Goal: Task Accomplishment & Management: Complete application form

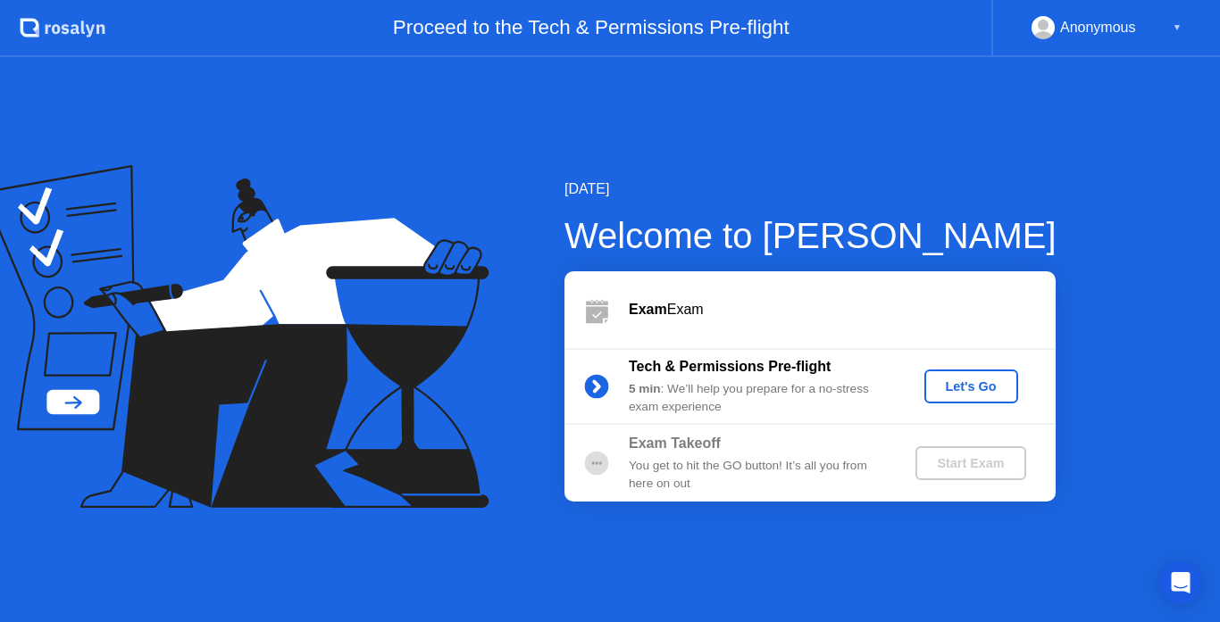
drag, startPoint x: 972, startPoint y: 323, endPoint x: 984, endPoint y: 326, distance: 12.8
click at [973, 323] on div "Exam Exam" at bounding box center [809, 309] width 491 height 77
click at [987, 383] on div "Let's Go" at bounding box center [970, 387] width 79 height 14
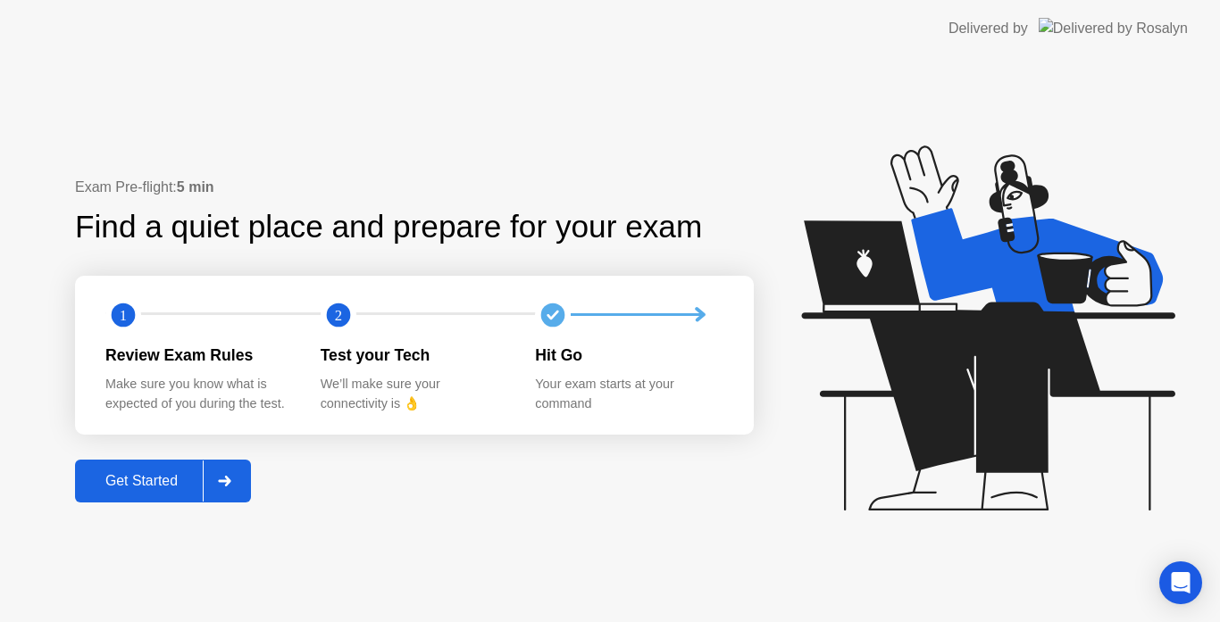
click at [121, 474] on div "Get Started" at bounding box center [141, 481] width 122 height 16
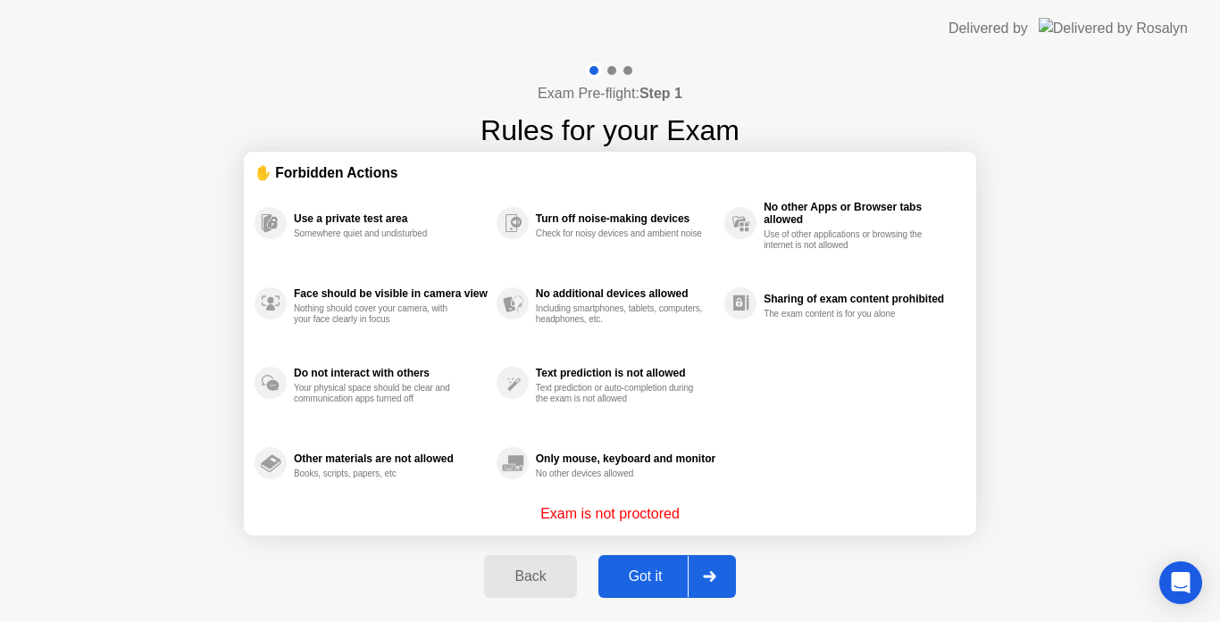
click at [653, 572] on div "Got it" at bounding box center [646, 577] width 84 height 16
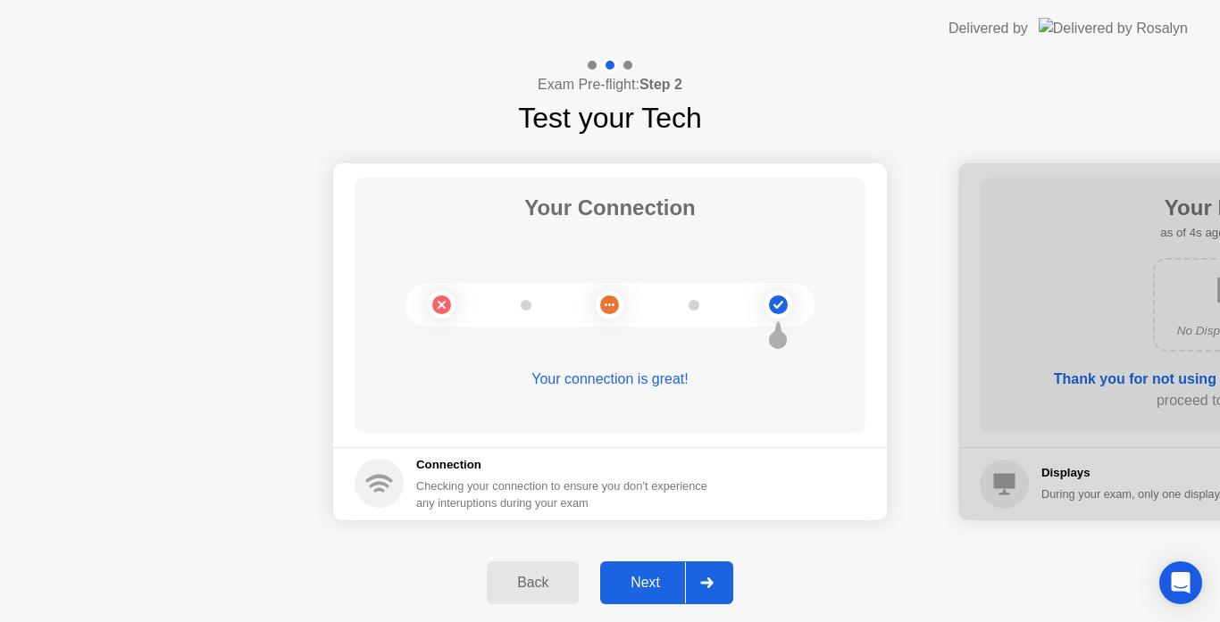
click at [673, 577] on div "Next" at bounding box center [644, 583] width 79 height 16
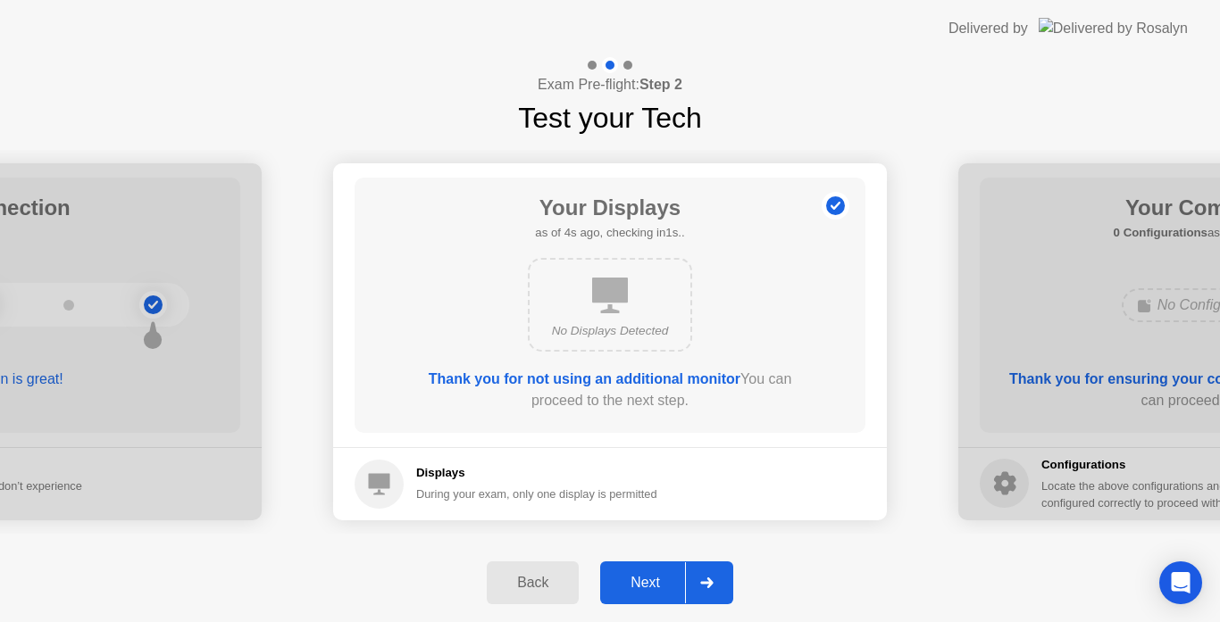
click at [679, 589] on div "Next" at bounding box center [644, 583] width 79 height 16
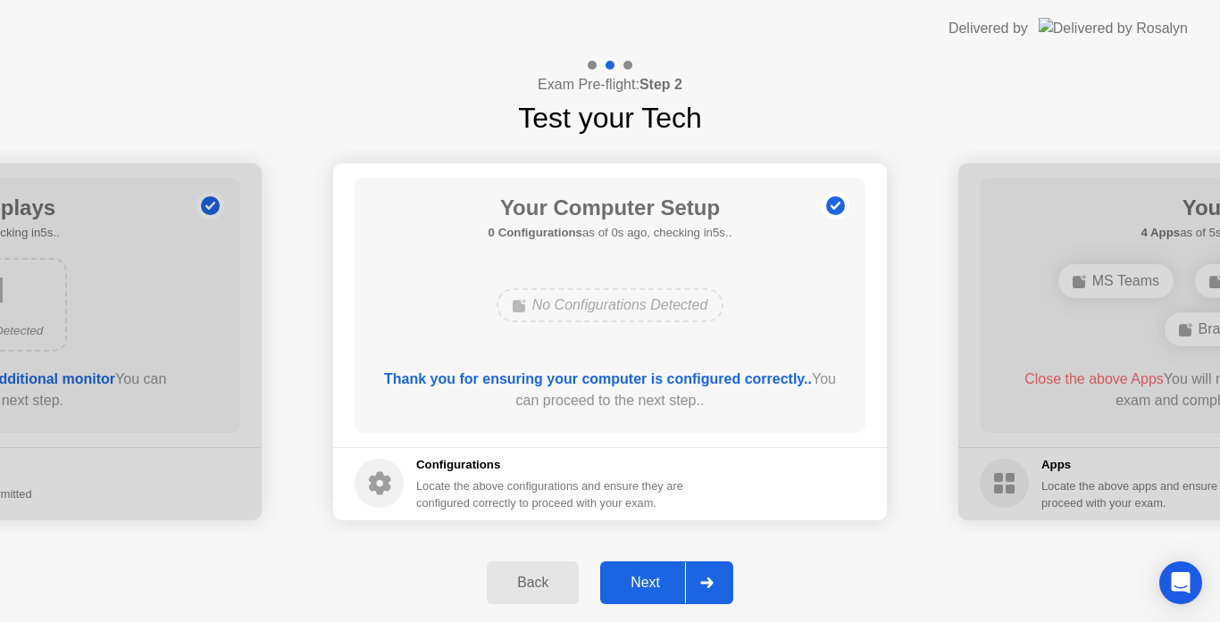
click at [691, 585] on div at bounding box center [706, 583] width 43 height 41
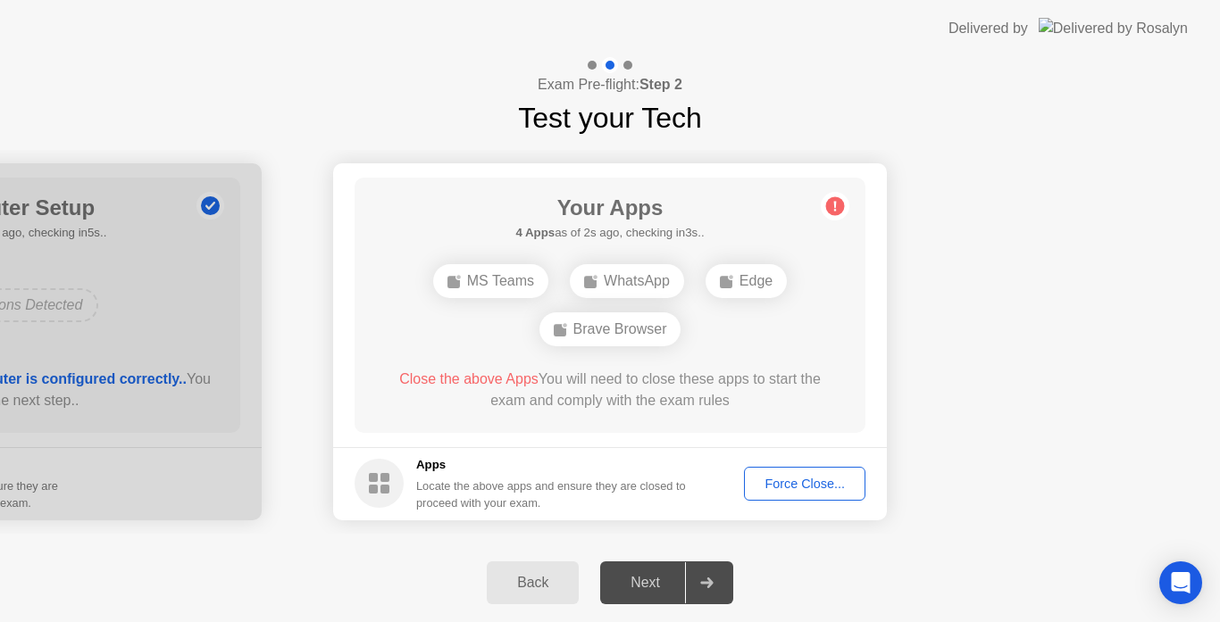
click at [799, 491] on div "Force Close..." at bounding box center [804, 484] width 109 height 14
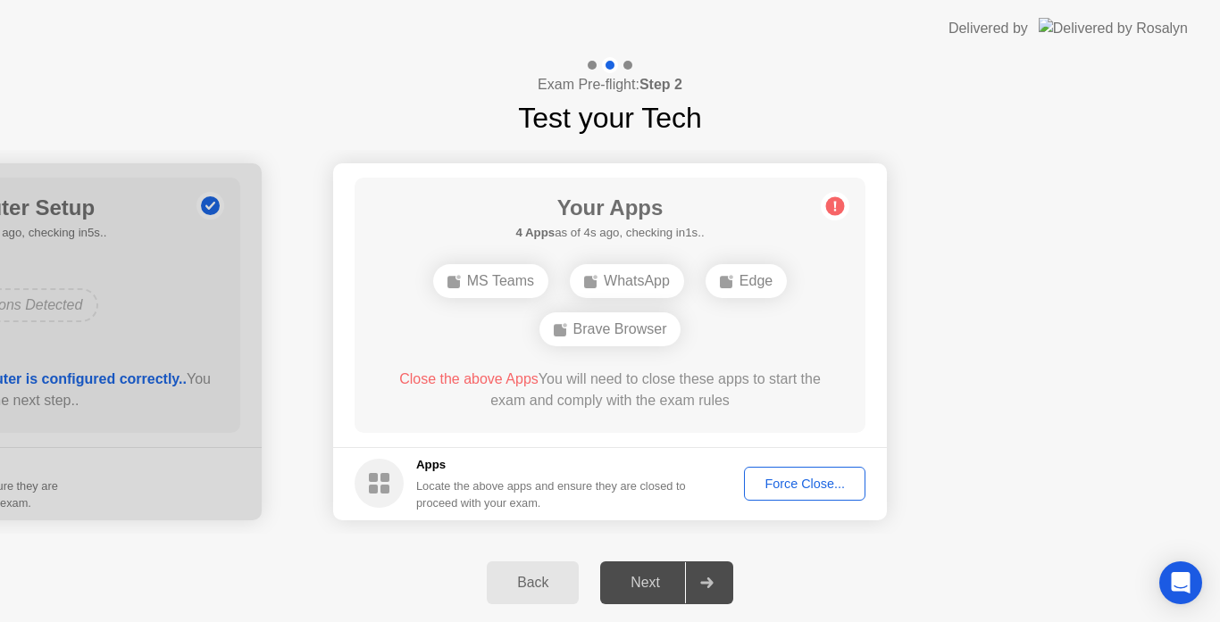
drag, startPoint x: 998, startPoint y: 493, endPoint x: 946, endPoint y: 494, distance: 51.8
click at [798, 491] on div "Force Close..." at bounding box center [804, 484] width 109 height 14
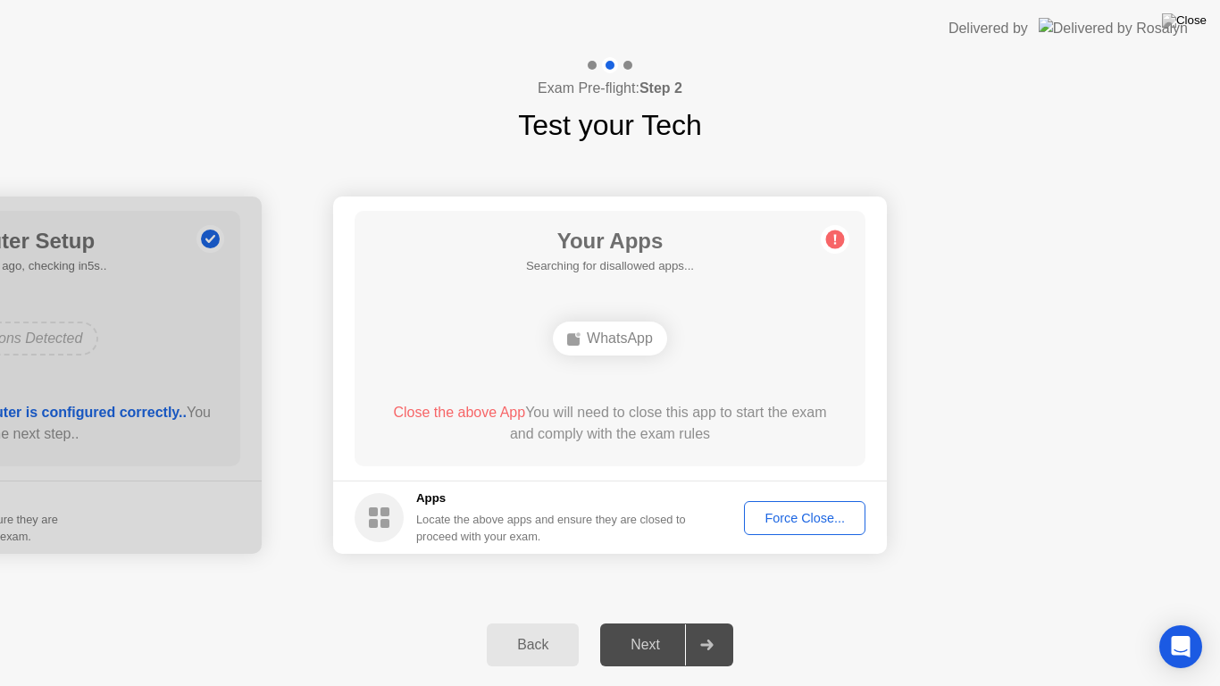
click at [780, 519] on div "Force Close..." at bounding box center [804, 518] width 109 height 14
click at [767, 499] on footer "Apps Locate the above apps and ensure they are closed to proceed with your exam…" at bounding box center [610, 516] width 554 height 73
click at [757, 504] on button "Force Close..." at bounding box center [804, 518] width 121 height 34
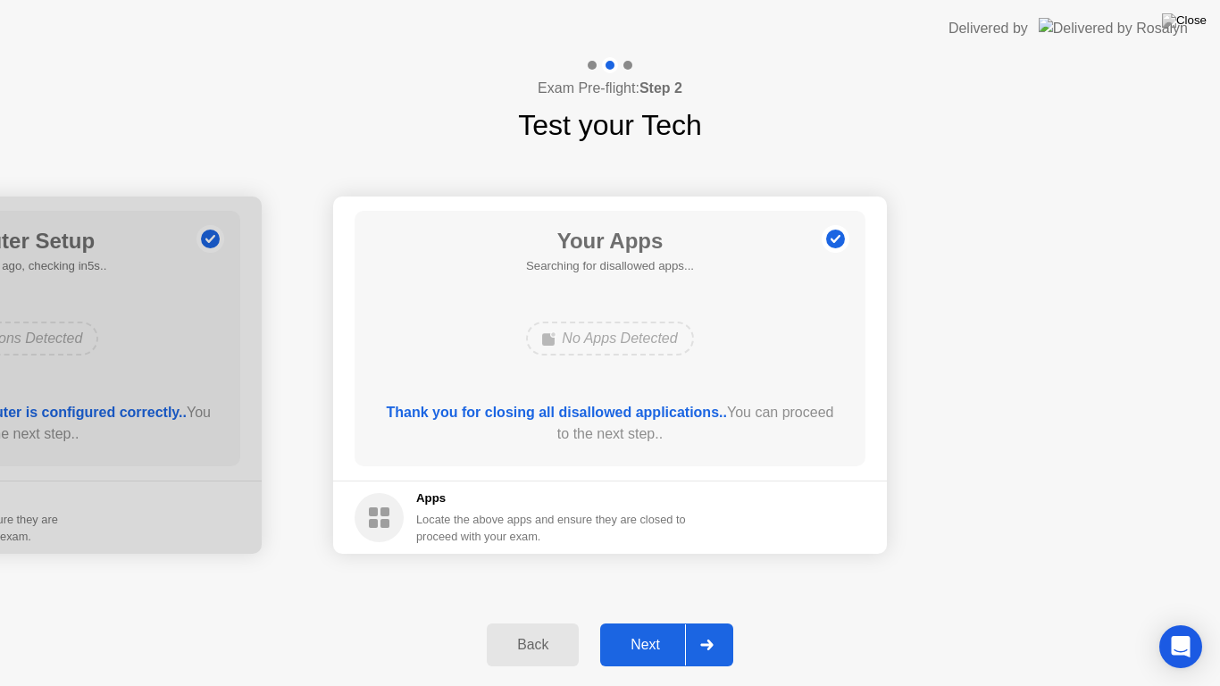
click at [626, 622] on div "Next" at bounding box center [644, 645] width 79 height 16
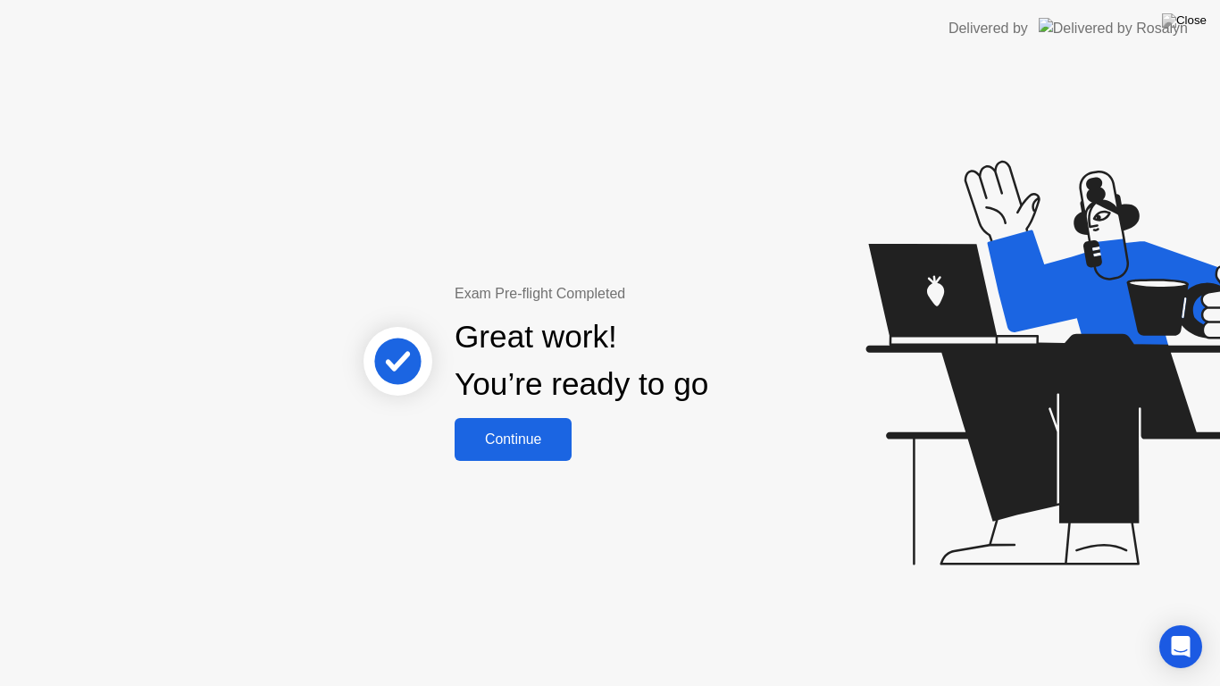
click at [536, 431] on div "Continue" at bounding box center [513, 439] width 106 height 16
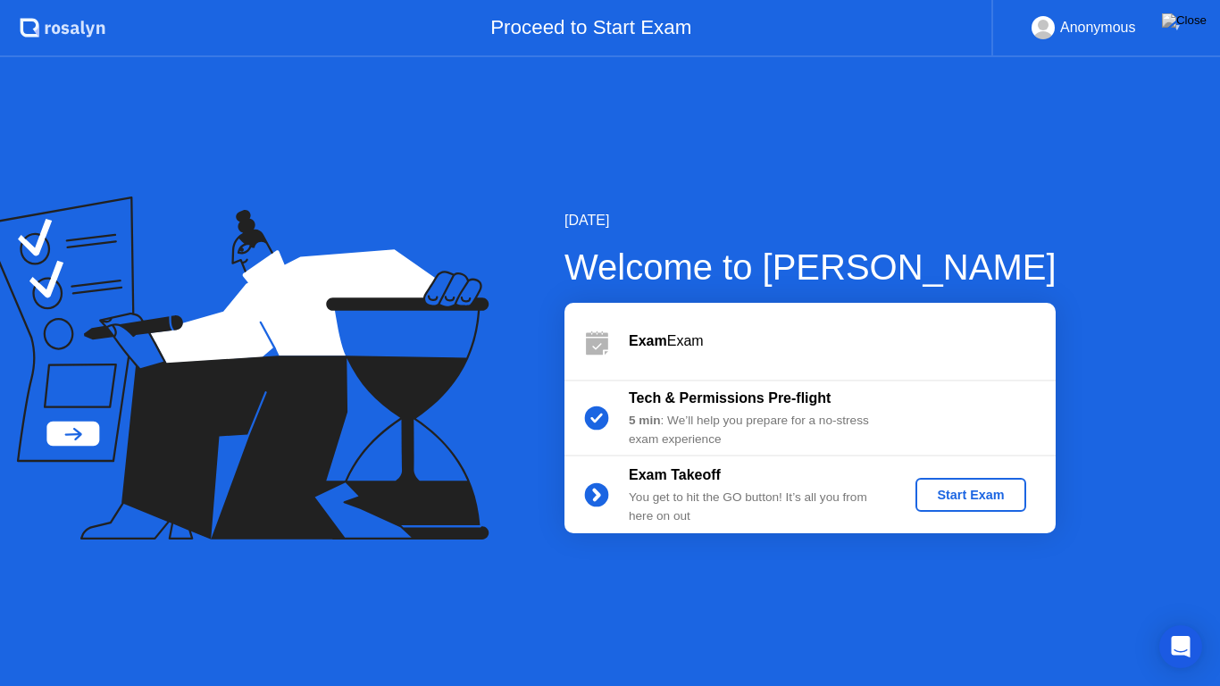
click at [981, 502] on div "Start Exam" at bounding box center [971, 495] width 96 height 14
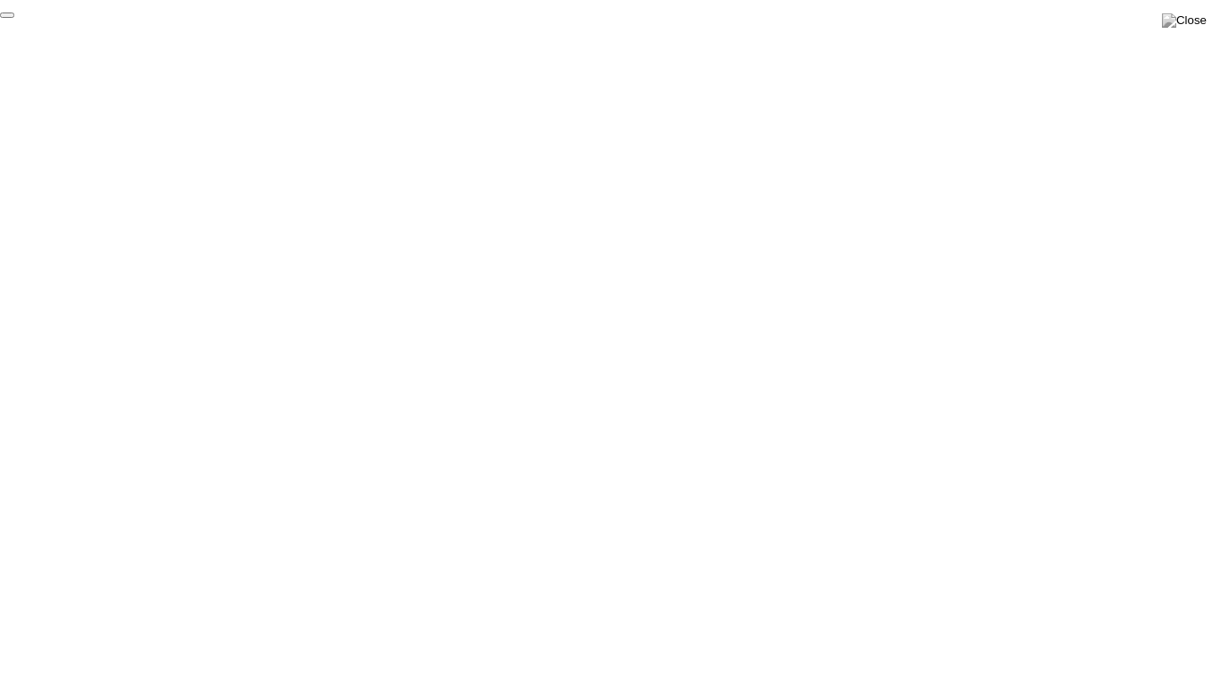
click div "End Proctoring Session"
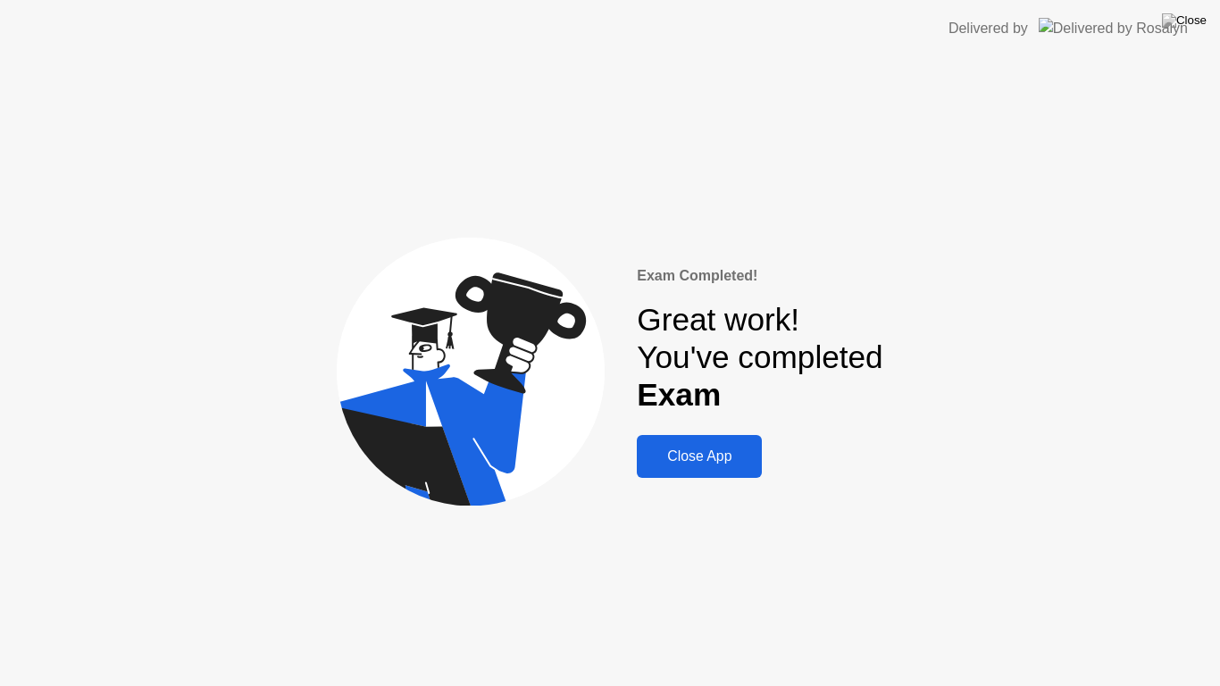
click at [704, 453] on div "Close App" at bounding box center [699, 456] width 114 height 16
